Goal: Task Accomplishment & Management: Use online tool/utility

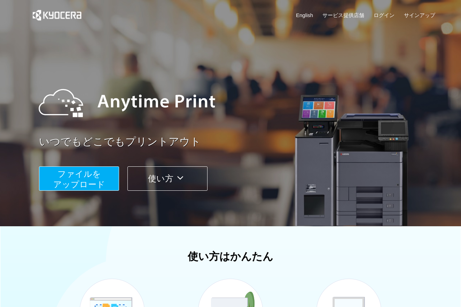
click at [90, 181] on span "ファイルを ​​アップロード" at bounding box center [79, 179] width 52 height 20
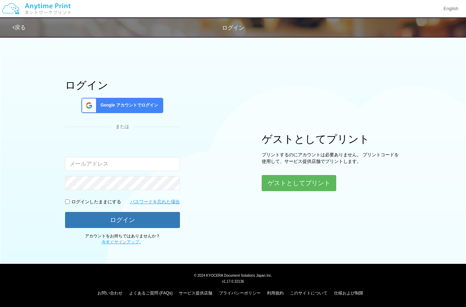
type input "[EMAIL_ADDRESS][DOMAIN_NAME]"
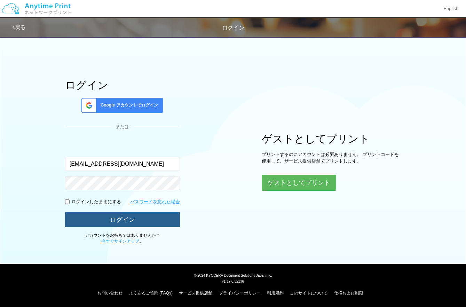
click at [118, 220] on button "ログイン" at bounding box center [122, 219] width 115 height 15
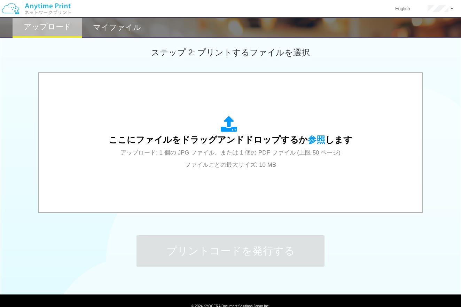
click at [119, 23] on h2 "マイファイル" at bounding box center [117, 27] width 48 height 8
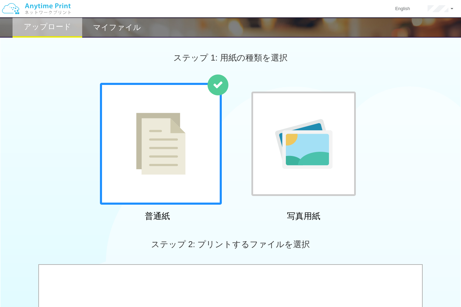
click at [121, 32] on h2 "マイファイル" at bounding box center [117, 27] width 48 height 8
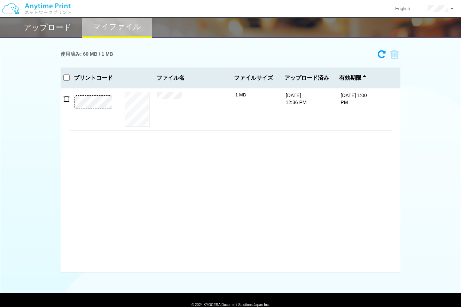
click at [68, 101] on input "checkbox" at bounding box center [66, 99] width 6 height 6
click at [398, 59] on icon at bounding box center [392, 54] width 13 height 10
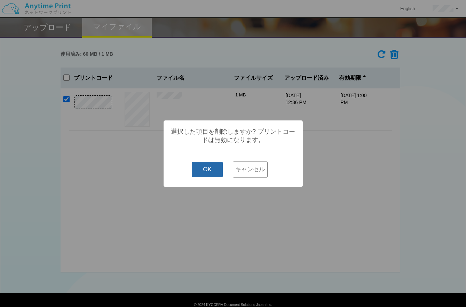
click at [205, 173] on button "OK" at bounding box center [207, 169] width 31 height 15
checkbox input "false"
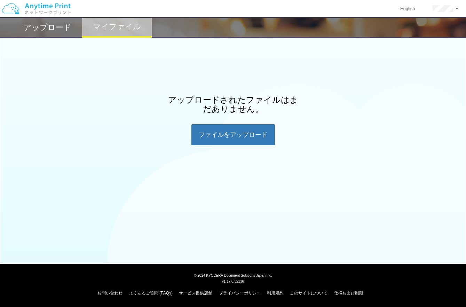
click at [63, 25] on h2 "アップロード" at bounding box center [48, 27] width 48 height 8
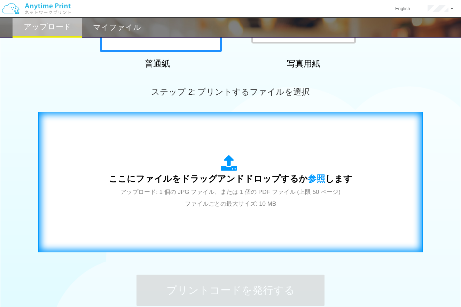
scroll to position [209, 0]
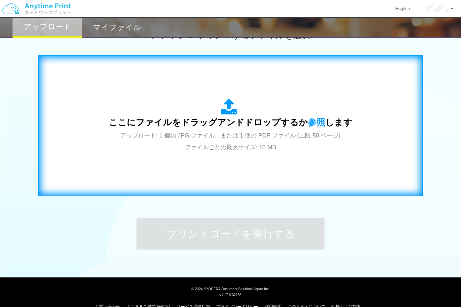
click at [188, 185] on div "ここにファイルをドラッグアンドドロップするか 参照 します アップロード: 1 個の JPG ファイル、または 1 個の PDF ファイル (上限 50 ペー…" at bounding box center [231, 126] width 370 height 126
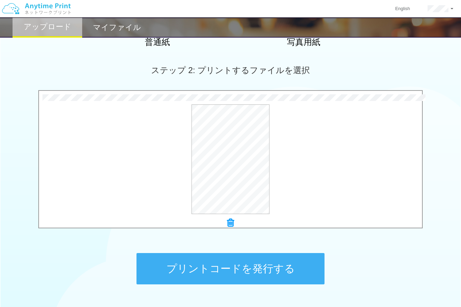
scroll to position [223, 0]
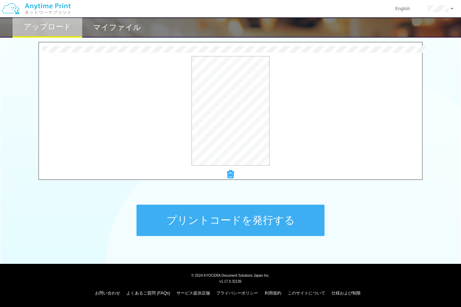
click at [312, 221] on button "プリントコードを発行する" at bounding box center [231, 220] width 188 height 31
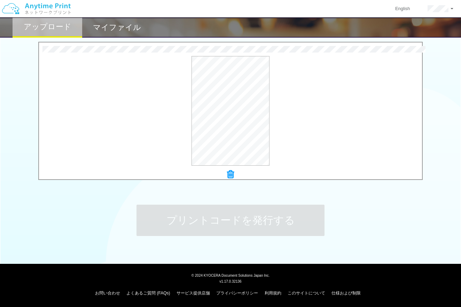
scroll to position [0, 0]
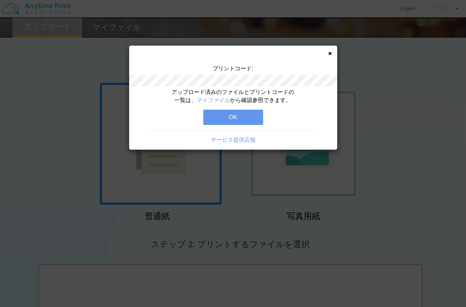
click at [244, 116] on button "OK" at bounding box center [233, 117] width 60 height 15
